Goal: Book appointment/travel/reservation

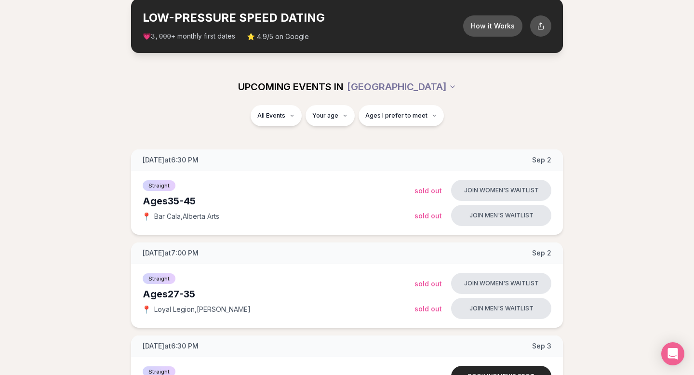
scroll to position [53, 0]
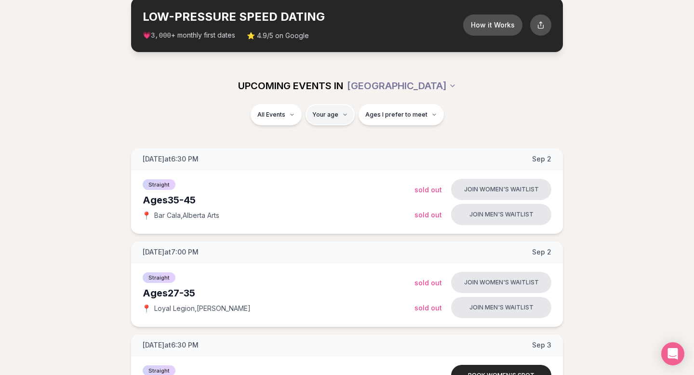
type input "**"
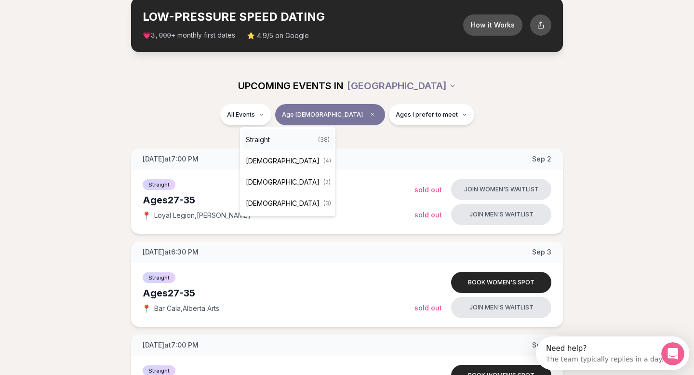
click at [272, 137] on div "Straight ( 38 )" at bounding box center [288, 139] width 92 height 21
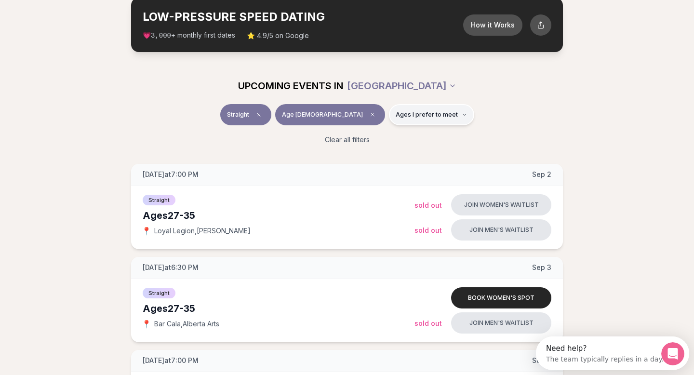
click at [412, 114] on span "Ages I prefer to meet" at bounding box center [427, 115] width 62 height 8
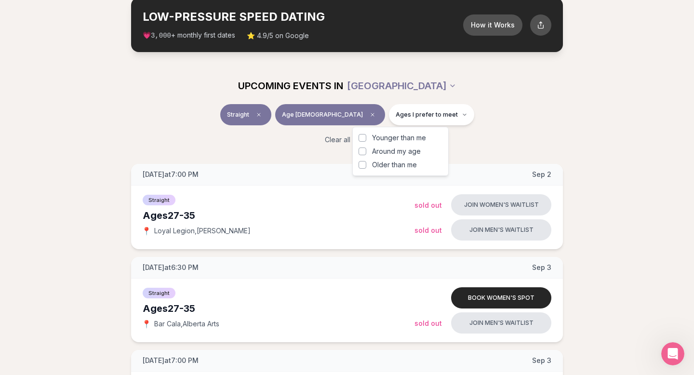
click at [382, 170] on div "Younger than me Around my age Older than me" at bounding box center [400, 151] width 96 height 49
click at [374, 165] on span "Older than me" at bounding box center [394, 165] width 45 height 10
click at [366, 165] on button "Older than me" at bounding box center [363, 165] width 8 height 8
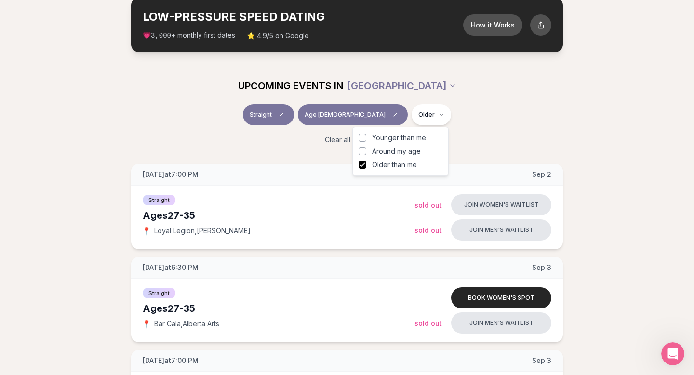
click at [547, 136] on div "Clear all filters" at bounding box center [347, 139] width 540 height 21
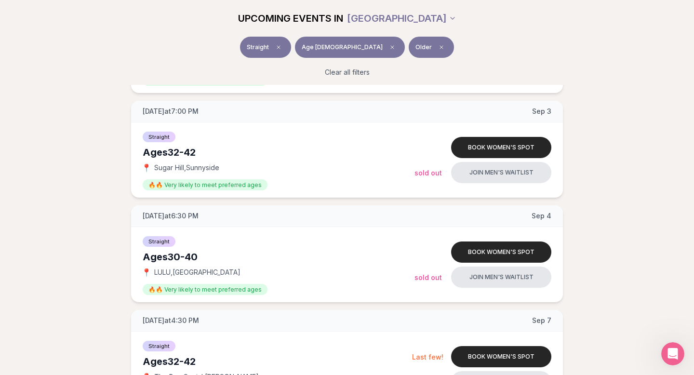
scroll to position [325, 0]
click at [510, 148] on button "Book women's spot" at bounding box center [501, 147] width 100 height 21
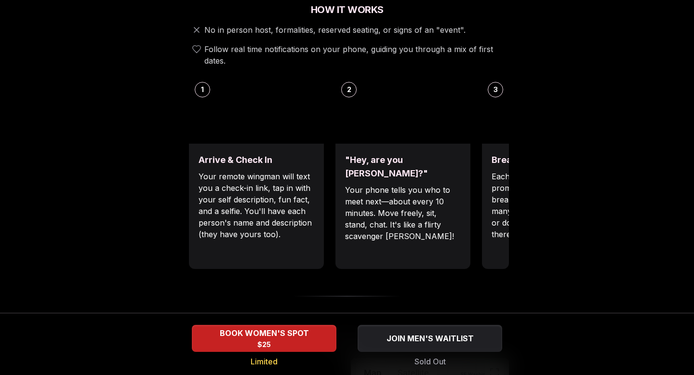
scroll to position [361, 0]
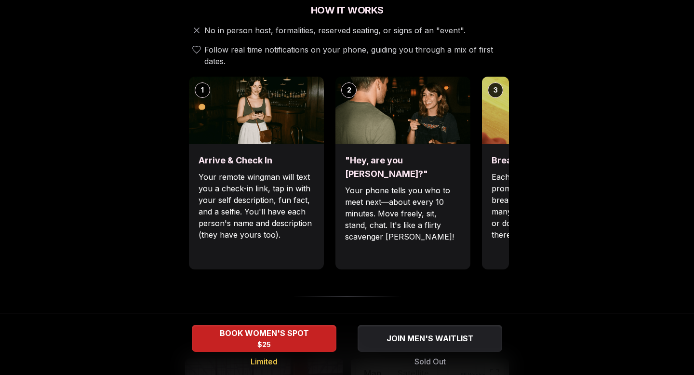
click at [492, 91] on img at bounding box center [549, 110] width 135 height 67
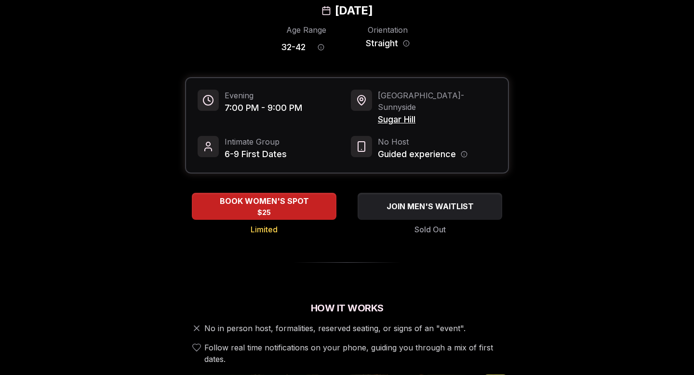
scroll to position [0, 0]
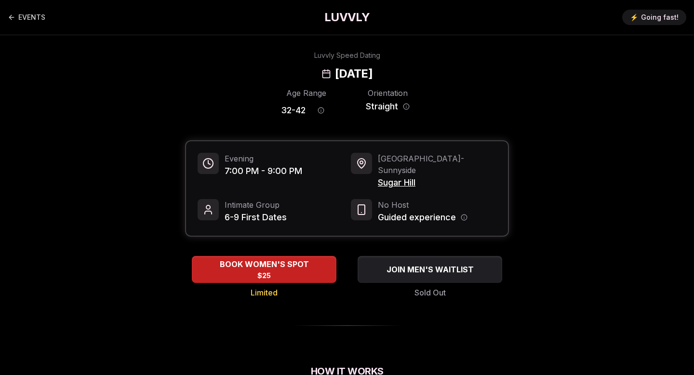
click at [426, 156] on span "Portland - [GEOGRAPHIC_DATA]" at bounding box center [437, 164] width 119 height 23
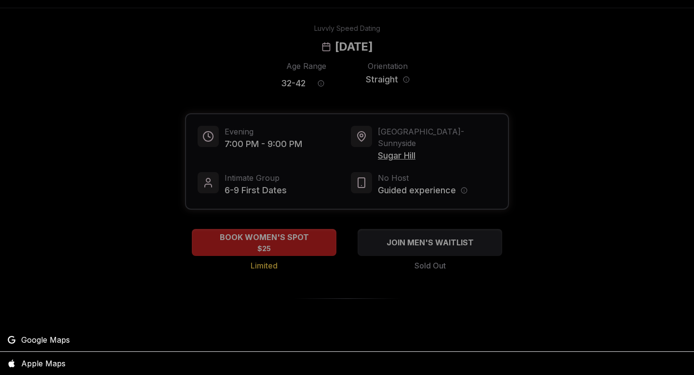
scroll to position [149, 0]
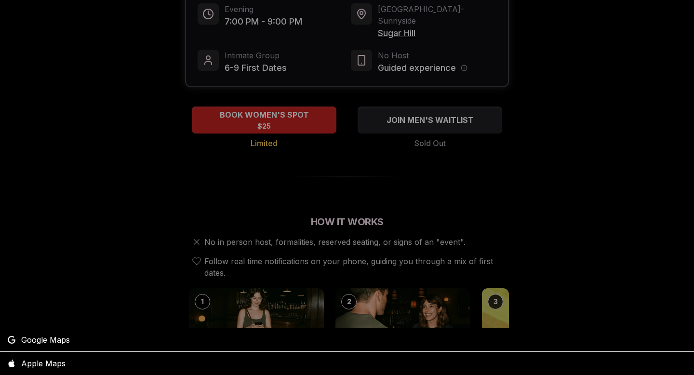
click at [301, 107] on div at bounding box center [347, 187] width 694 height 375
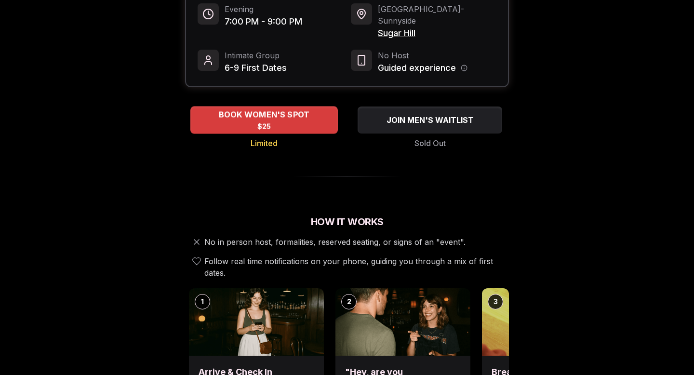
click at [299, 109] on span "BOOK WOMEN'S SPOT" at bounding box center [264, 115] width 95 height 12
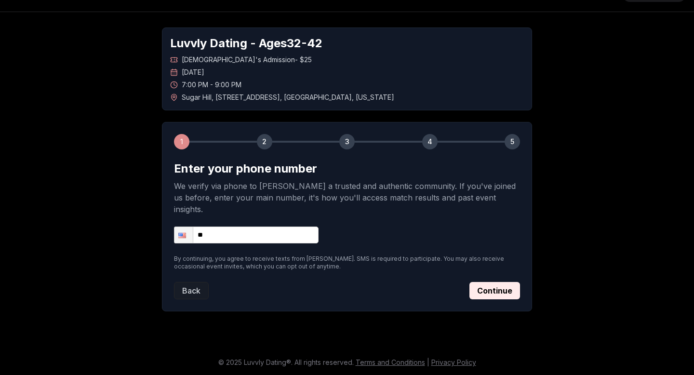
scroll to position [12, 0]
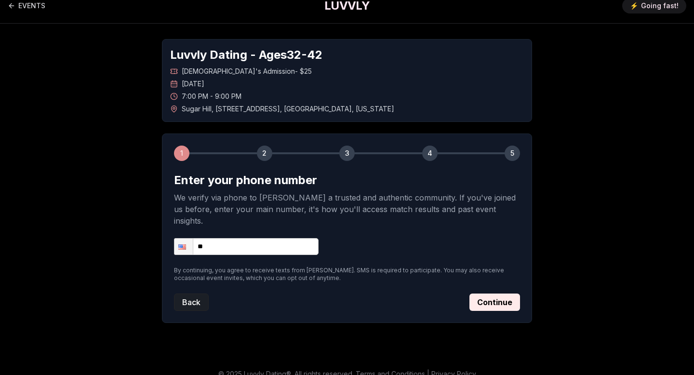
click at [192, 294] on button "Back" at bounding box center [191, 302] width 35 height 17
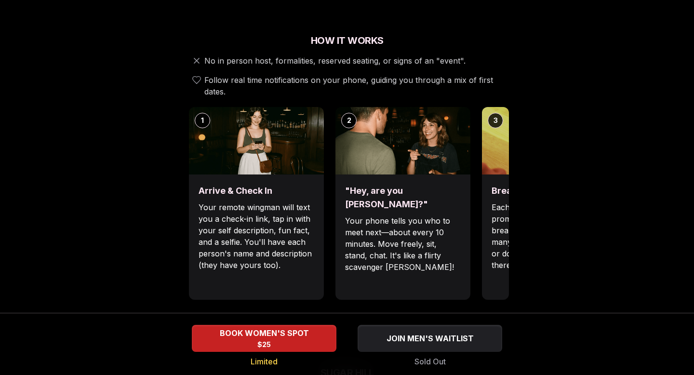
scroll to position [341, 0]
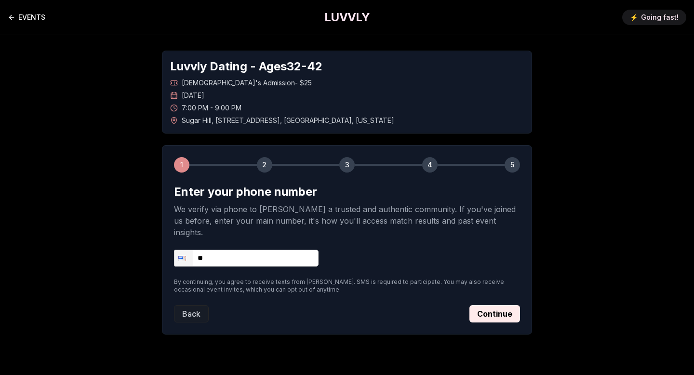
click at [12, 20] on icon "Back to events" at bounding box center [12, 17] width 8 height 8
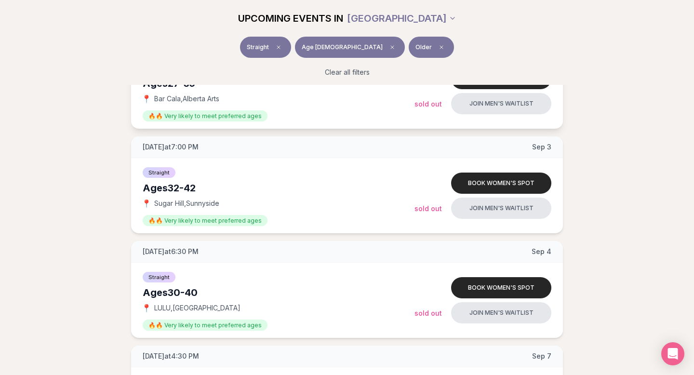
scroll to position [289, 0]
click at [480, 181] on button "Book women's spot" at bounding box center [501, 183] width 100 height 21
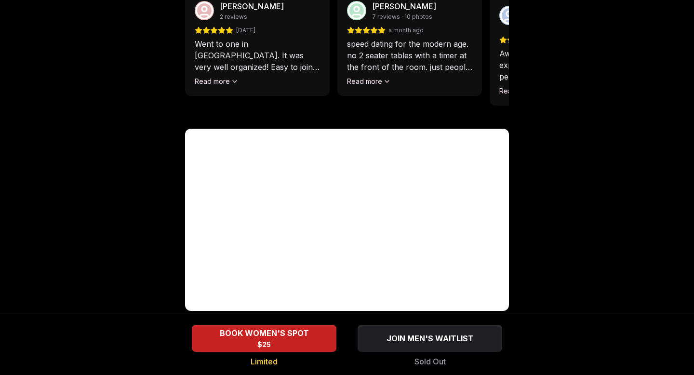
scroll to position [945, 0]
